Goal: Use online tool/utility

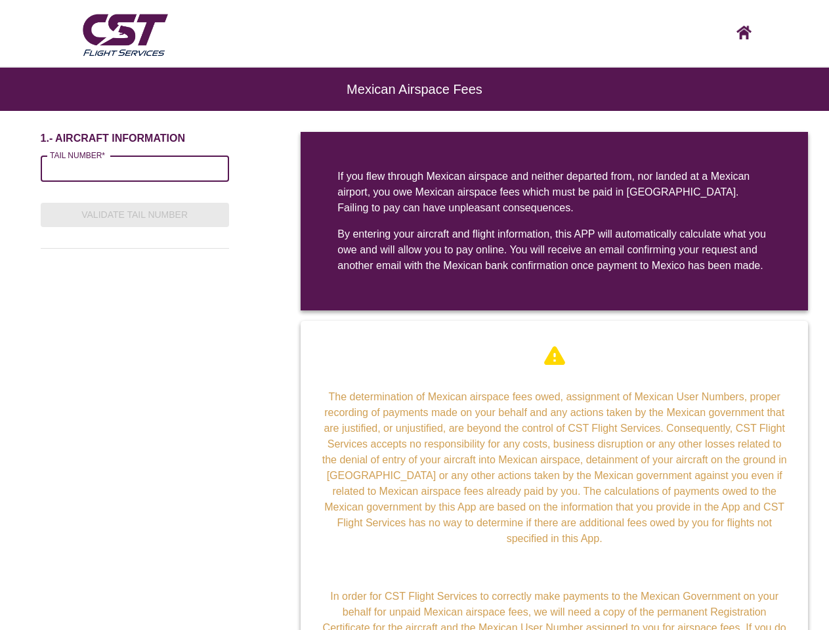
click at [414, 270] on div "By entering your aircraft and flight information, this APP will automatically c…" at bounding box center [554, 249] width 434 height 47
click at [135, 169] on input "TAIL NUMBER*" at bounding box center [135, 169] width 188 height 26
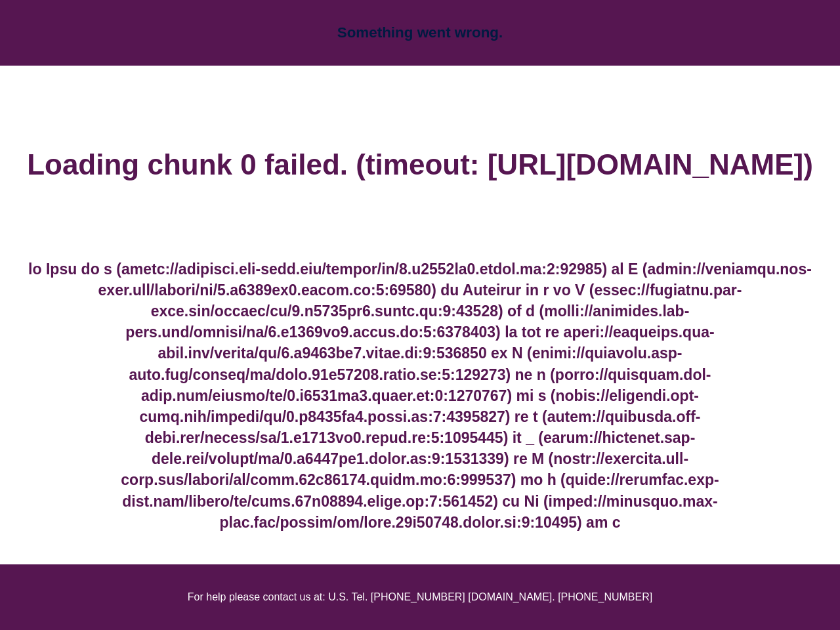
click at [420, 270] on h4 at bounding box center [420, 396] width 798 height 274
